Goal: Find specific page/section: Find specific page/section

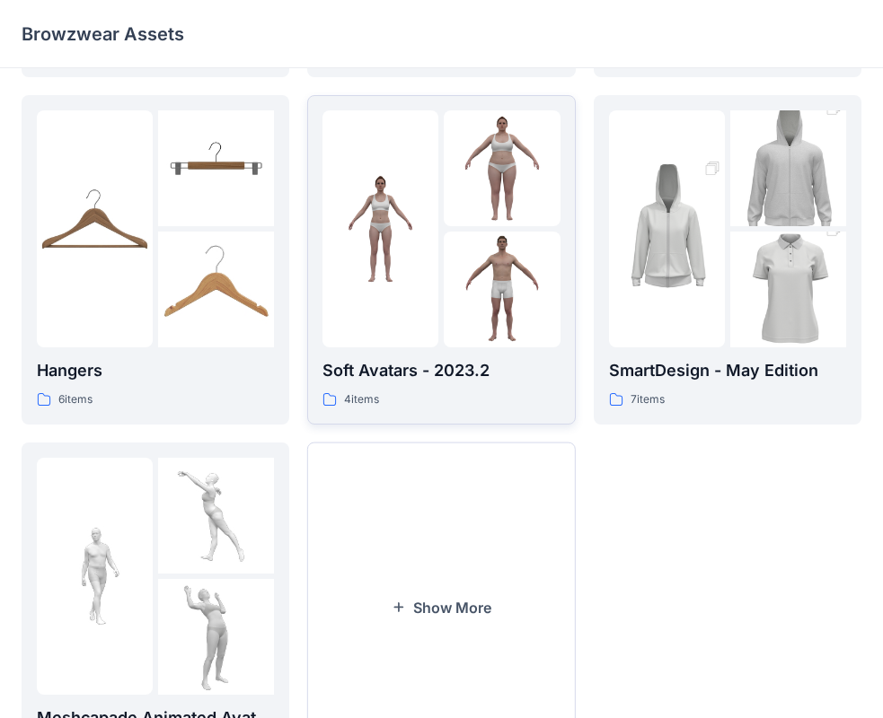
scroll to position [359, 0]
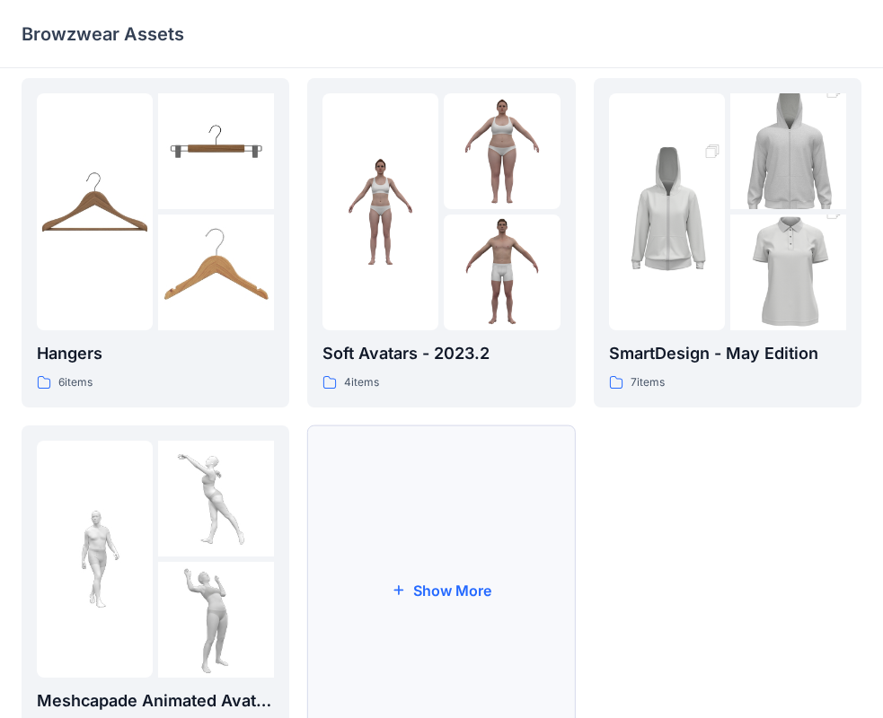
click at [424, 529] on button "Show More" at bounding box center [441, 591] width 268 height 330
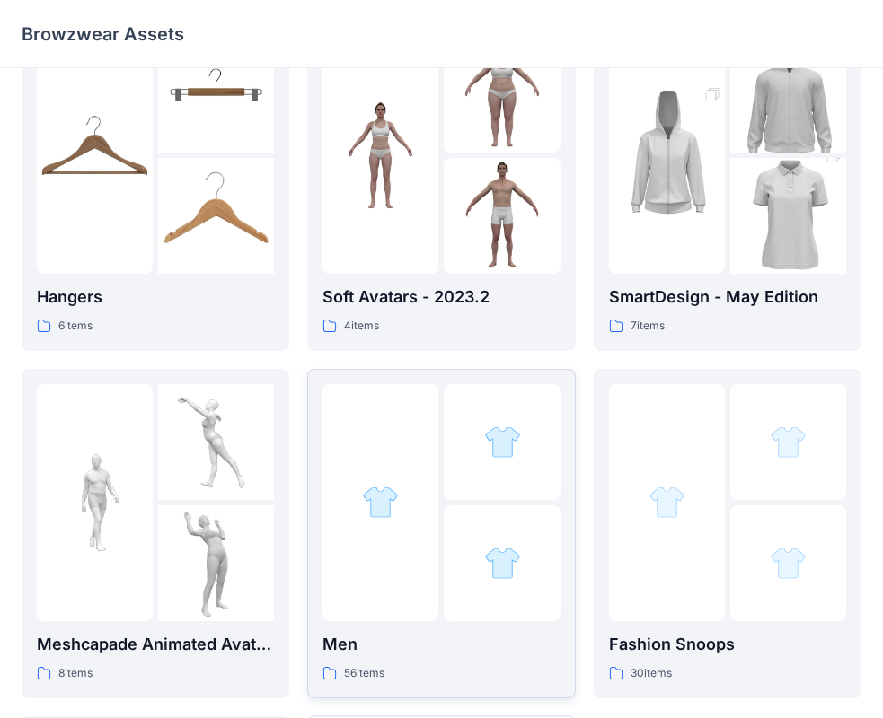
scroll to position [446, 0]
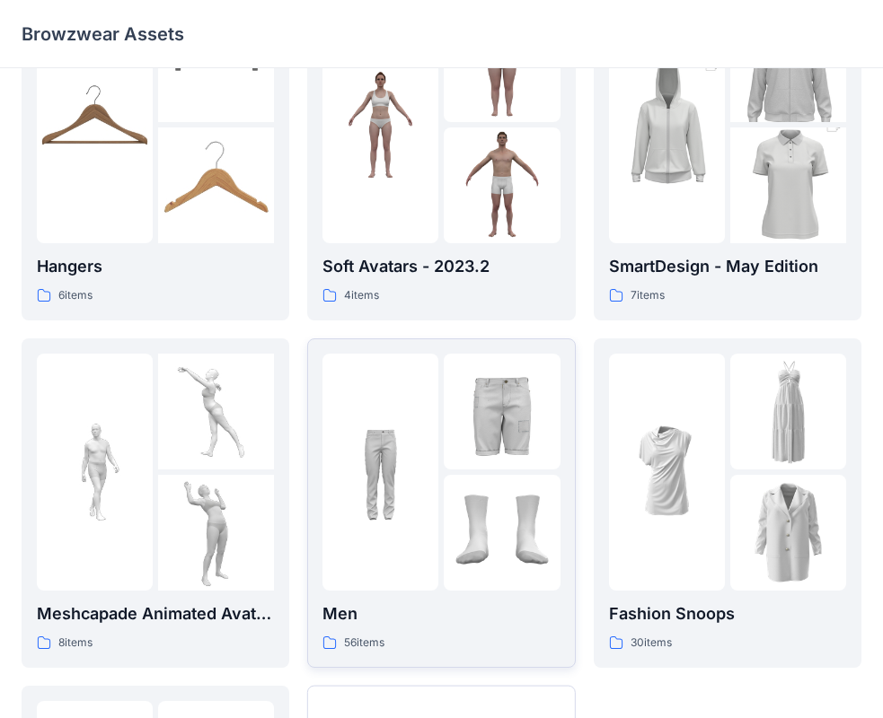
click at [421, 475] on div at bounding box center [380, 472] width 116 height 237
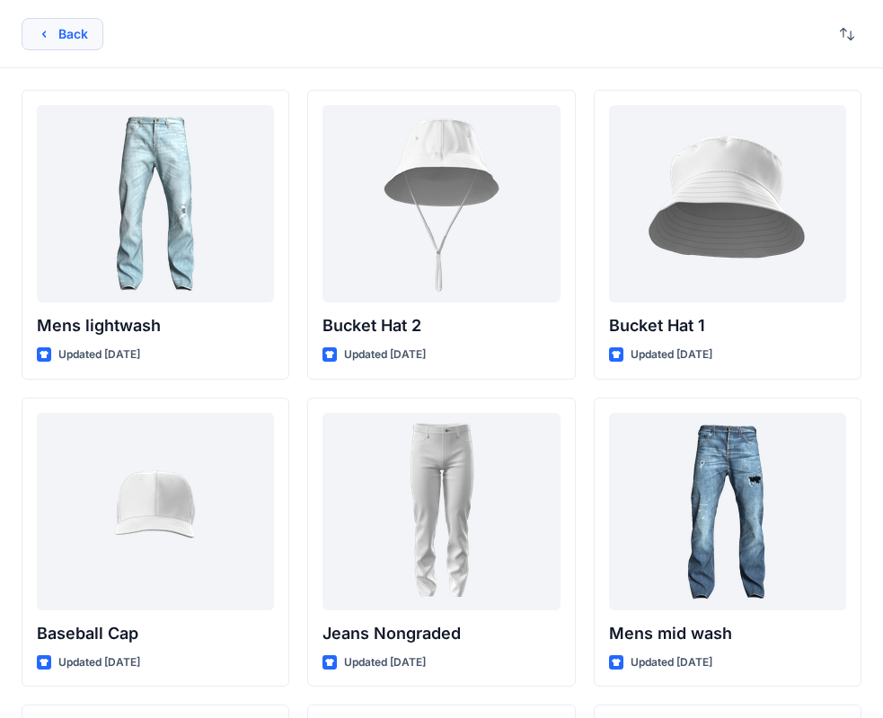
click at [58, 25] on button "Back" at bounding box center [63, 34] width 82 height 32
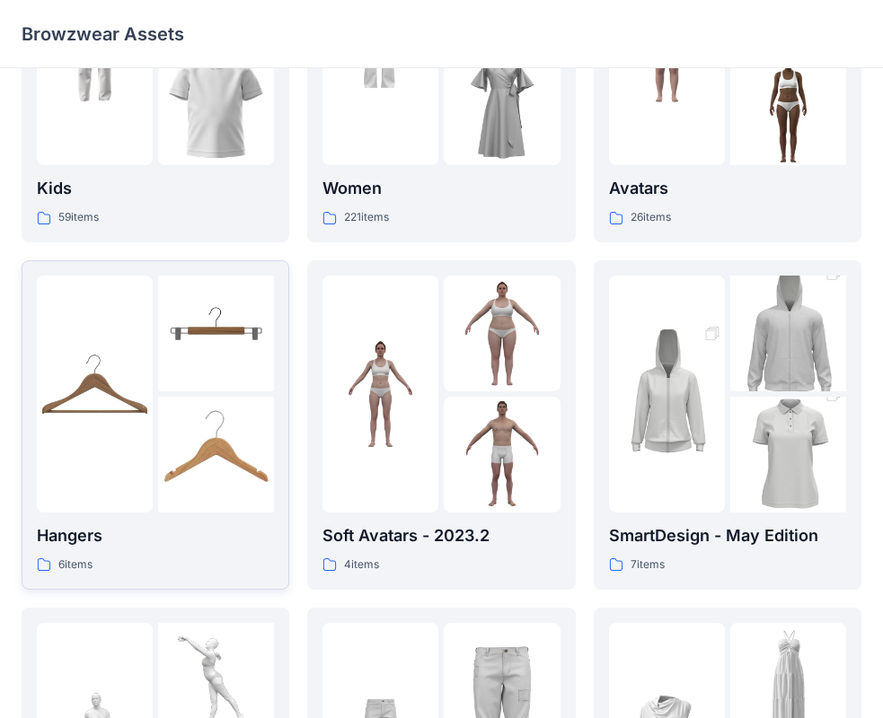
scroll to position [87, 0]
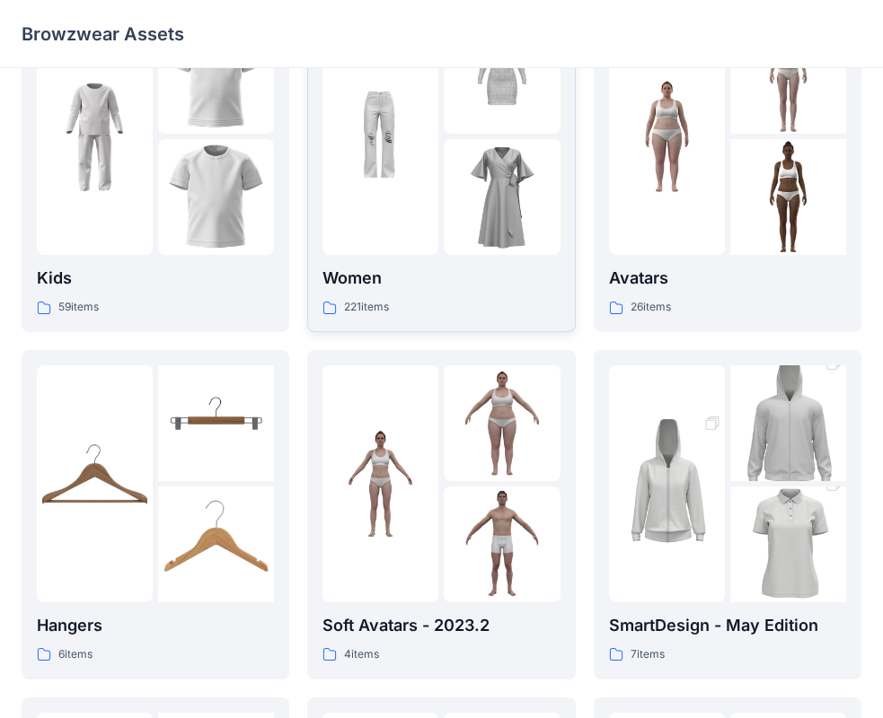
click at [348, 219] on div at bounding box center [380, 136] width 116 height 237
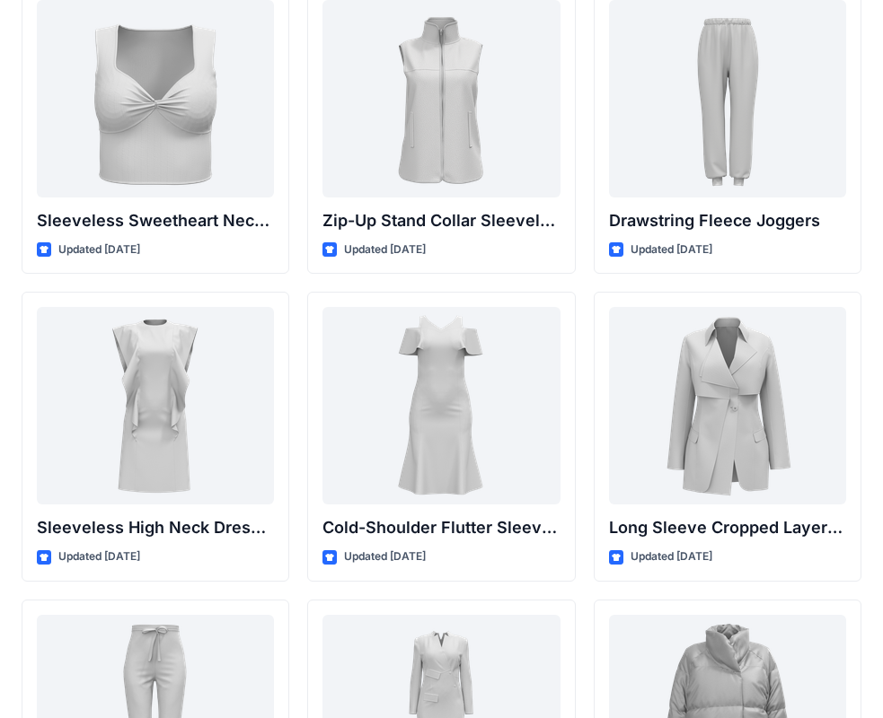
scroll to position [6310, 0]
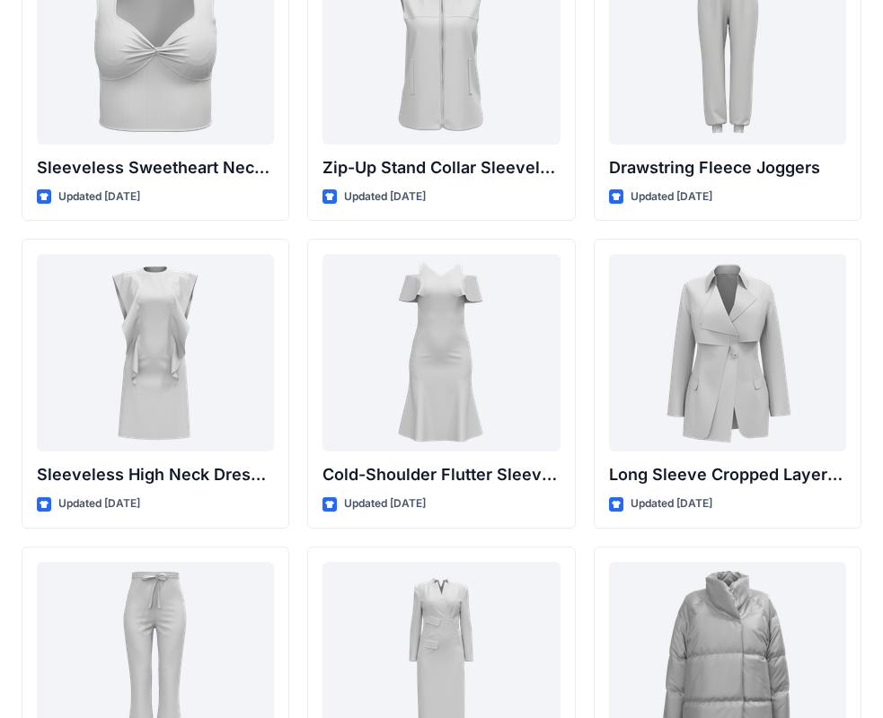
drag, startPoint x: 543, startPoint y: 531, endPoint x: 552, endPoint y: 536, distance: 10.5
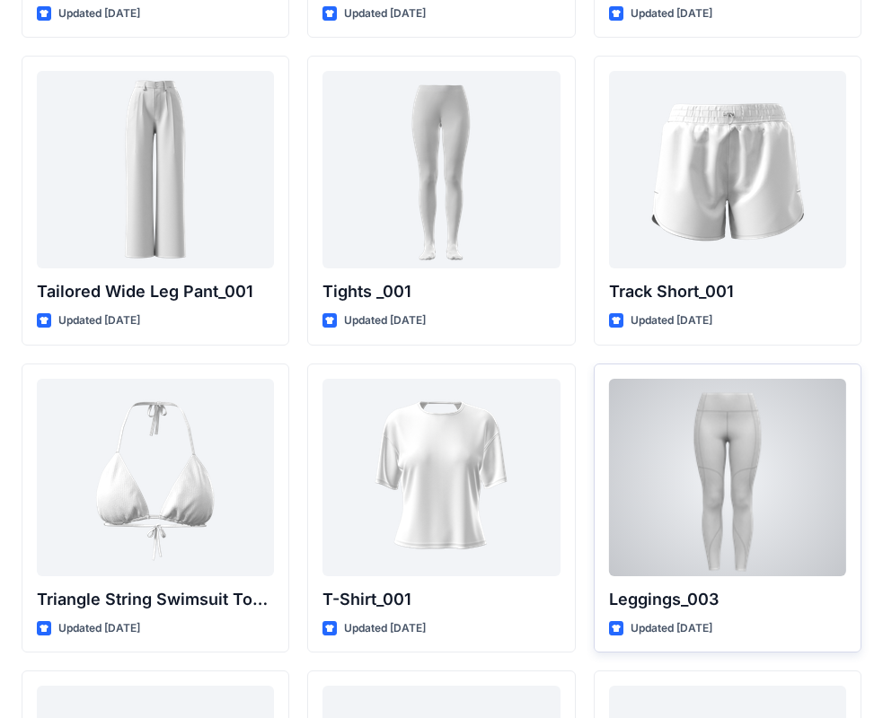
scroll to position [20521, 0]
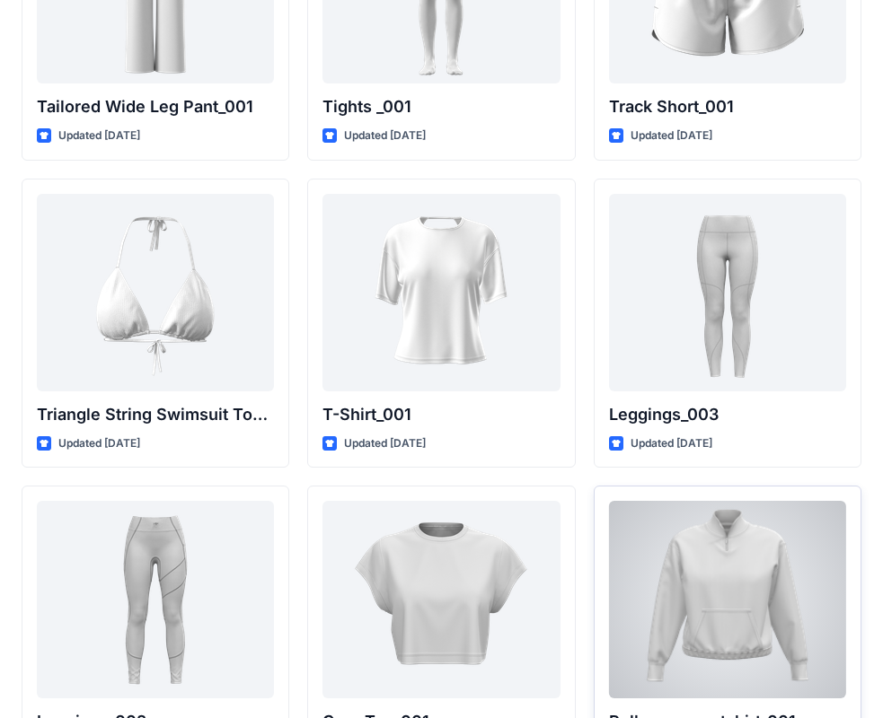
click at [684, 529] on div at bounding box center [727, 600] width 237 height 198
